Goal: Task Accomplishment & Management: Manage account settings

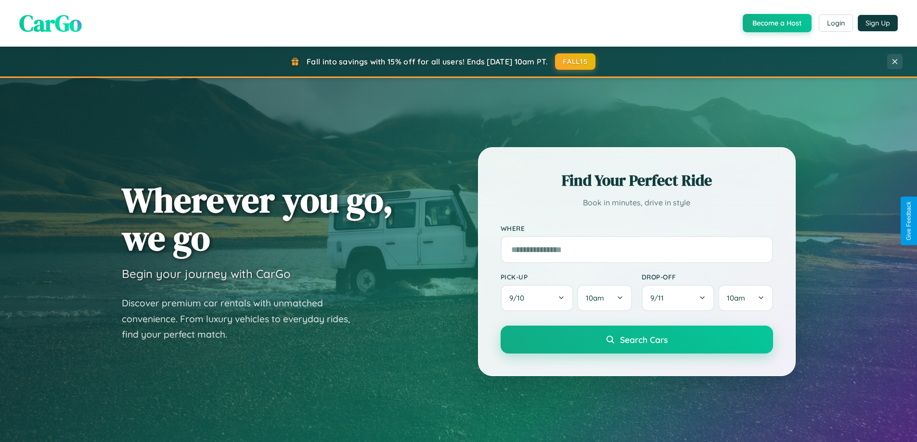
scroll to position [415, 0]
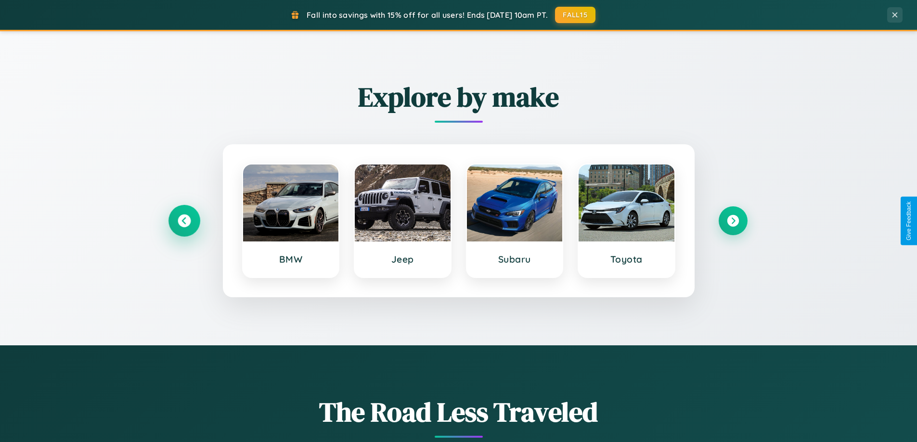
click at [184, 221] on icon at bounding box center [184, 221] width 13 height 13
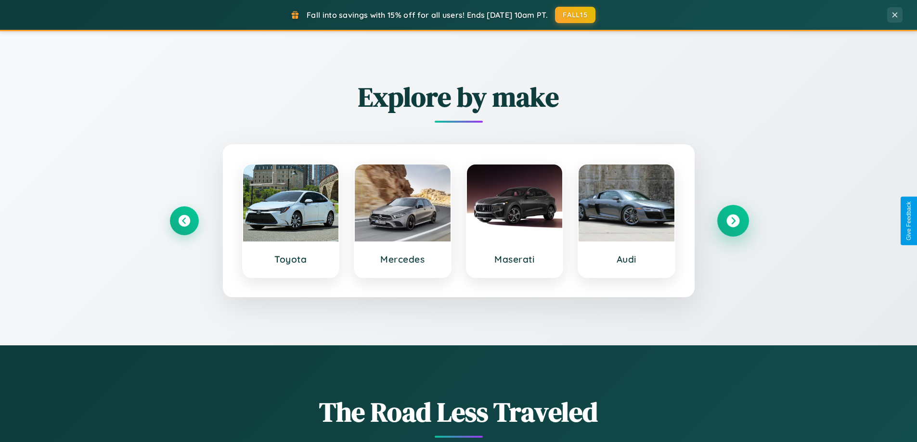
click at [733, 221] on icon at bounding box center [733, 221] width 13 height 13
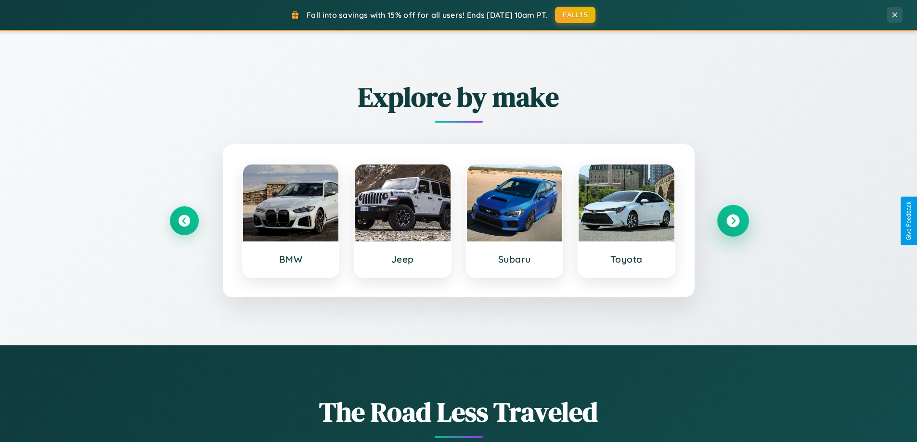
click at [733, 221] on icon at bounding box center [733, 221] width 13 height 13
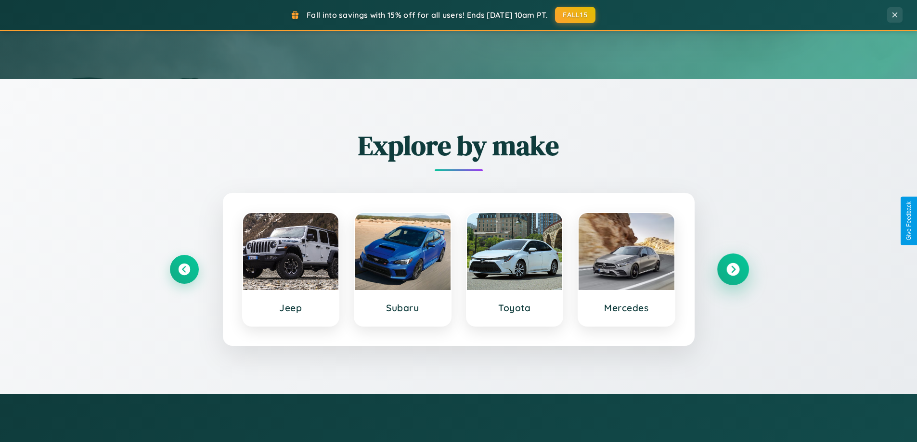
scroll to position [0, 0]
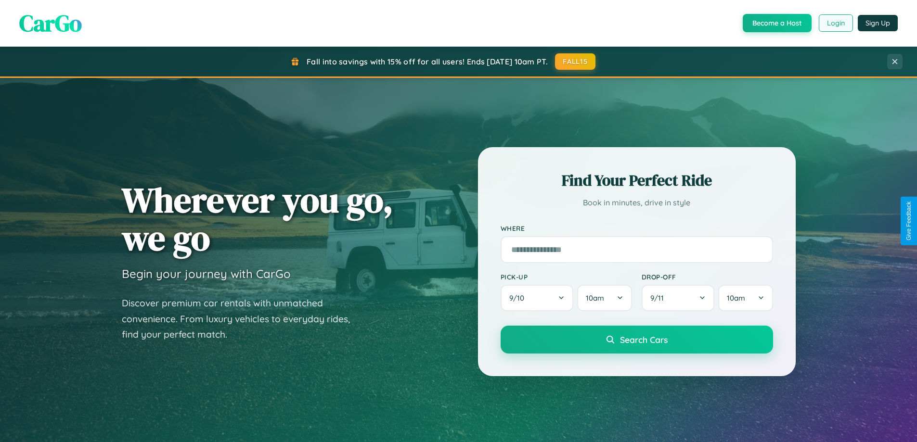
click at [835, 23] on button "Login" at bounding box center [836, 22] width 34 height 17
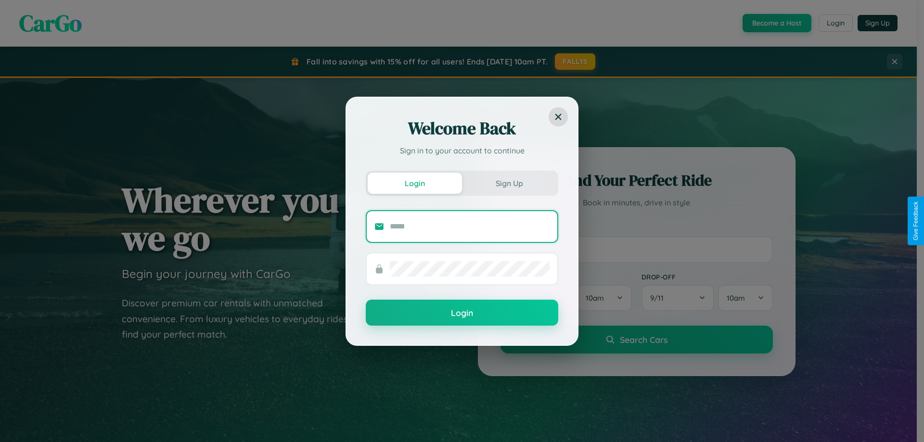
click at [470, 226] on input "text" at bounding box center [470, 226] width 160 height 15
type input "**********"
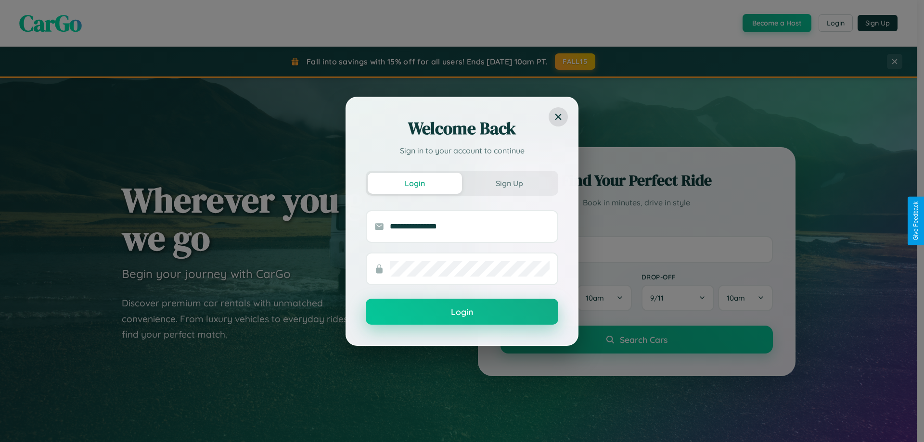
click at [462, 312] on button "Login" at bounding box center [462, 312] width 193 height 26
